Goal: Find specific page/section: Find specific page/section

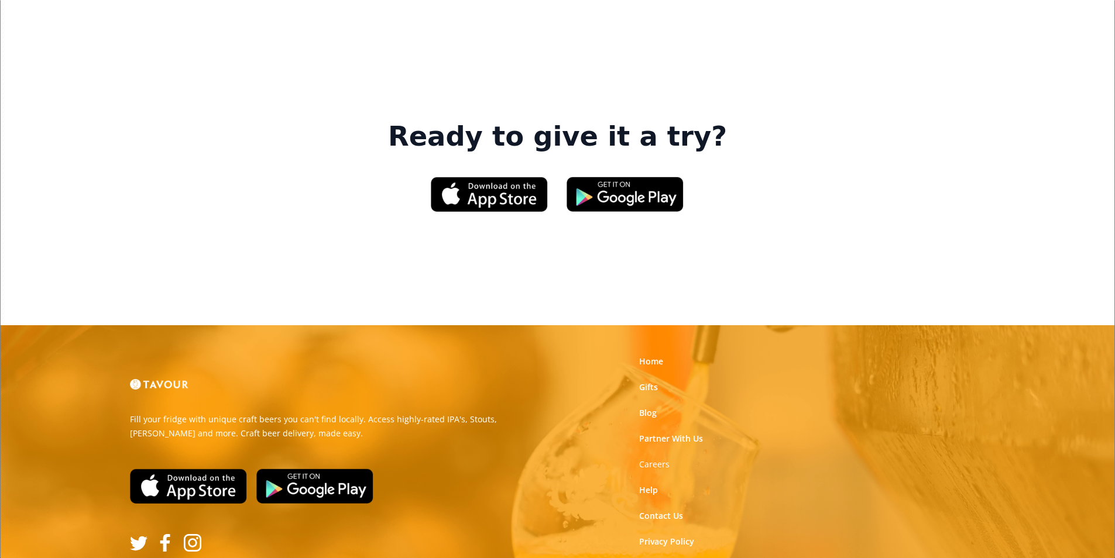
scroll to position [1770, 0]
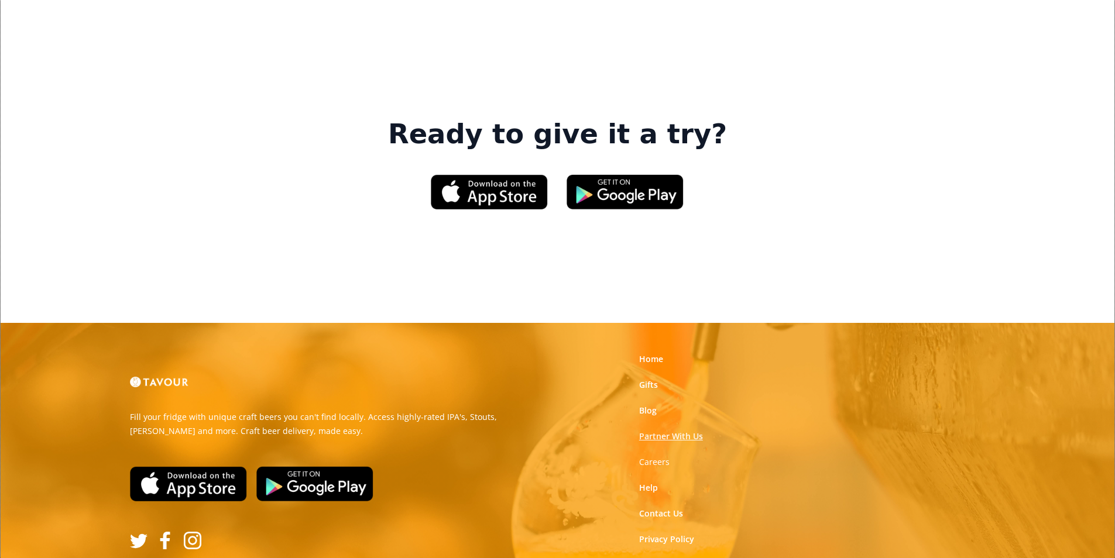
click at [687, 431] on link "Partner With Us" at bounding box center [671, 437] width 64 height 12
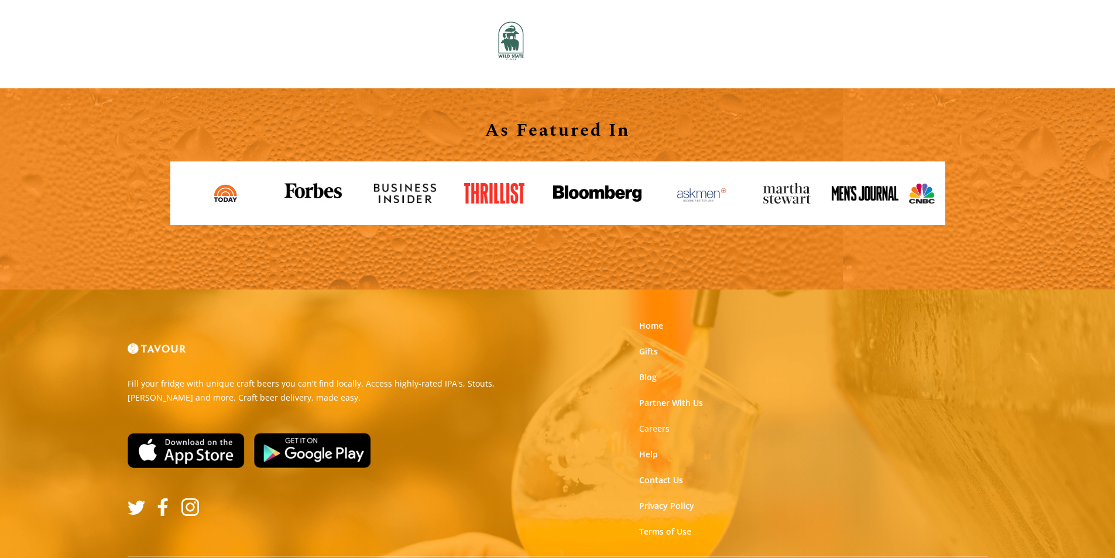
scroll to position [1291, 0]
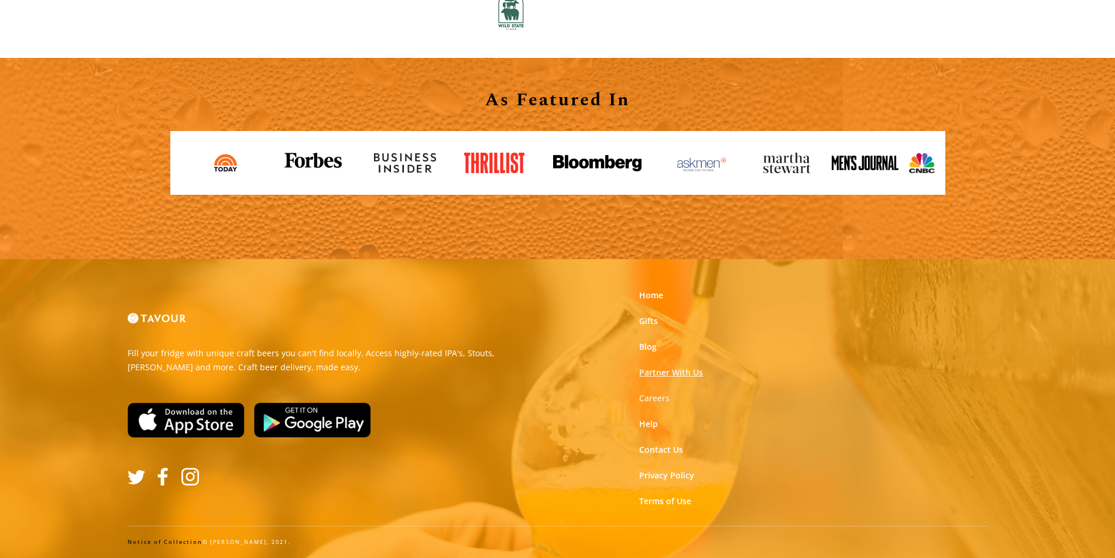
click at [670, 370] on link "Partner With Us" at bounding box center [671, 373] width 64 height 12
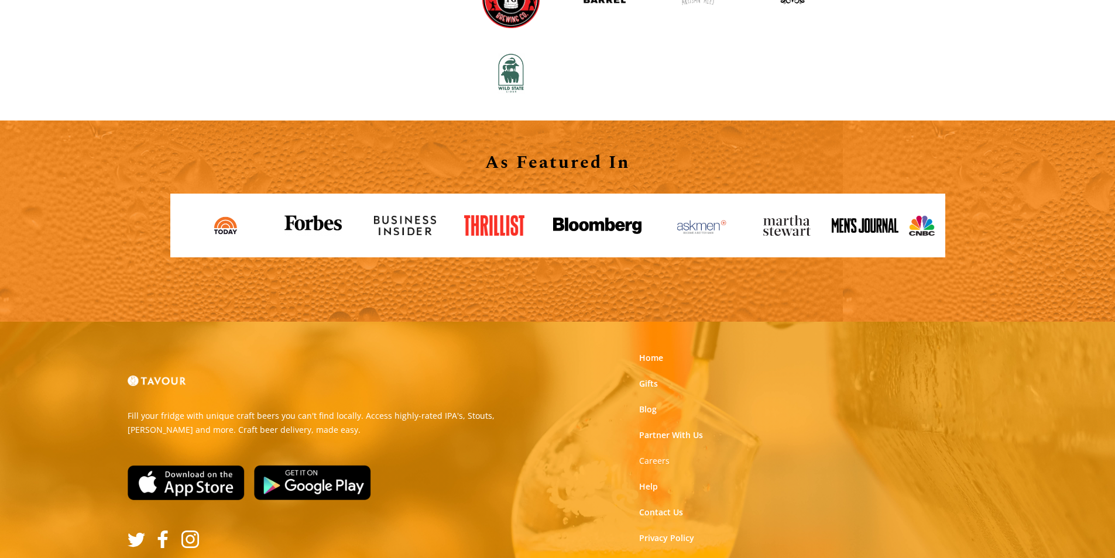
scroll to position [1170, 0]
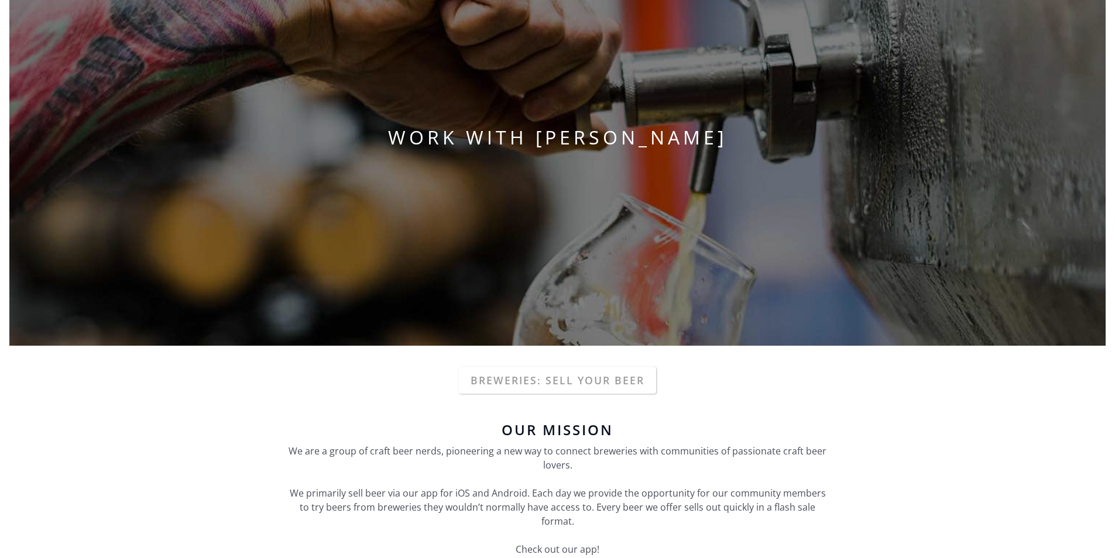
scroll to position [0, 0]
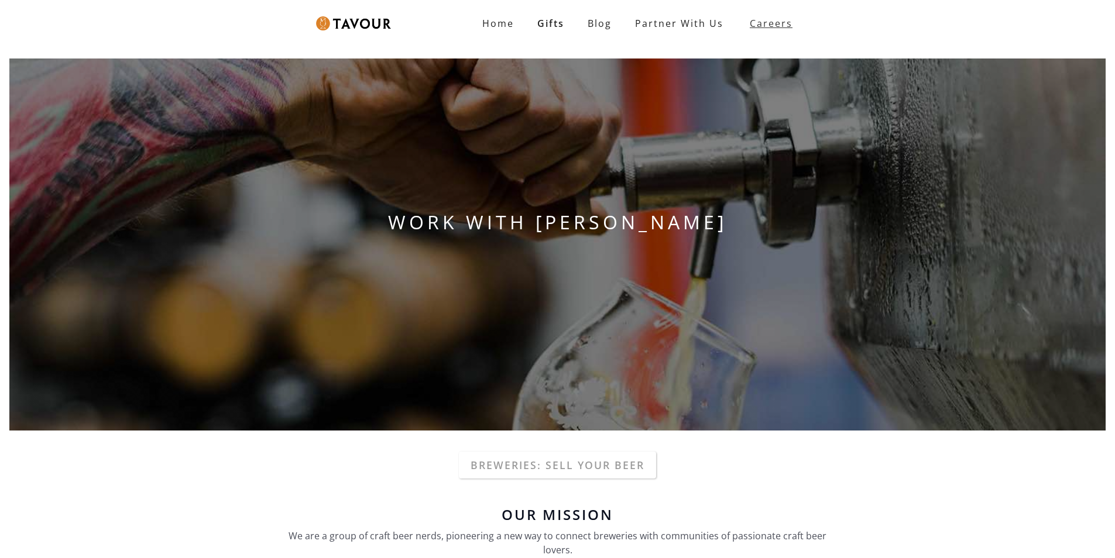
click at [738, 10] on link "Careers" at bounding box center [768, 23] width 66 height 33
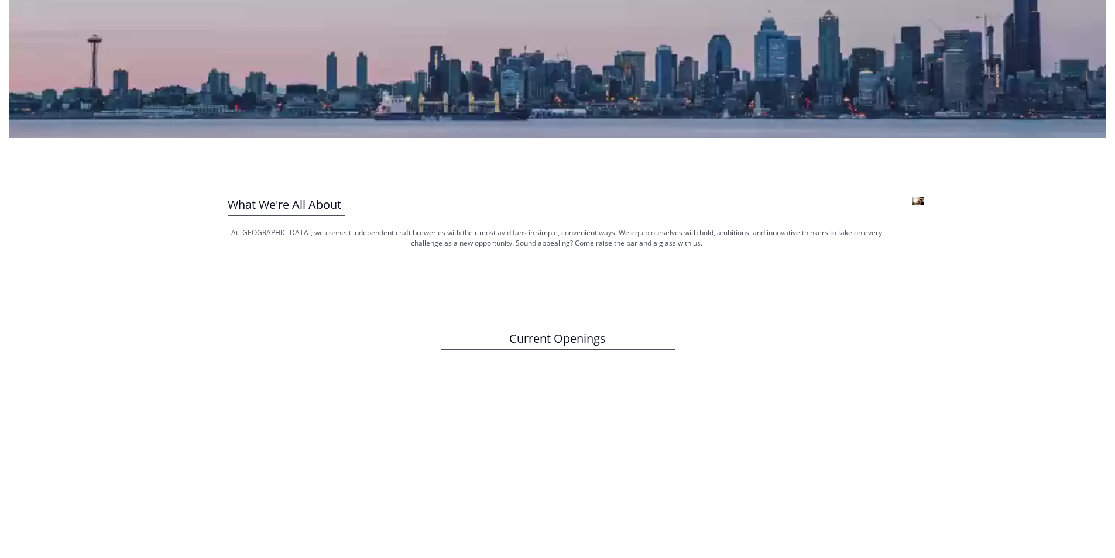
scroll to position [331, 0]
